Goal: Navigation & Orientation: Find specific page/section

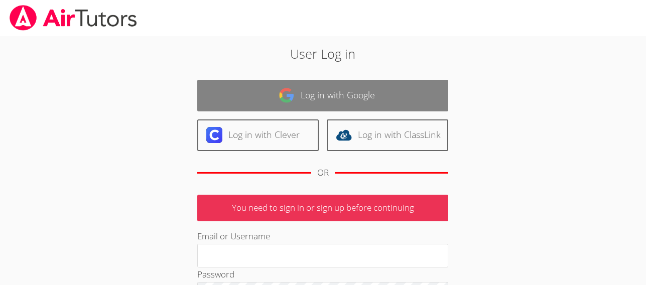
click at [262, 96] on link "Log in with Google" at bounding box center [322, 96] width 251 height 32
